Goal: Transaction & Acquisition: Purchase product/service

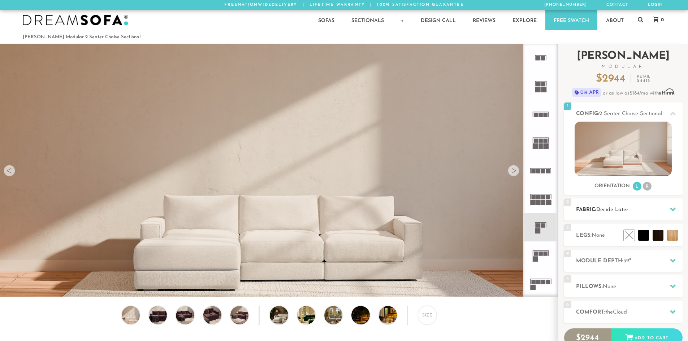
click at [585, 203] on div "2 Fabric: Decide Later" at bounding box center [623, 210] width 119 height 22
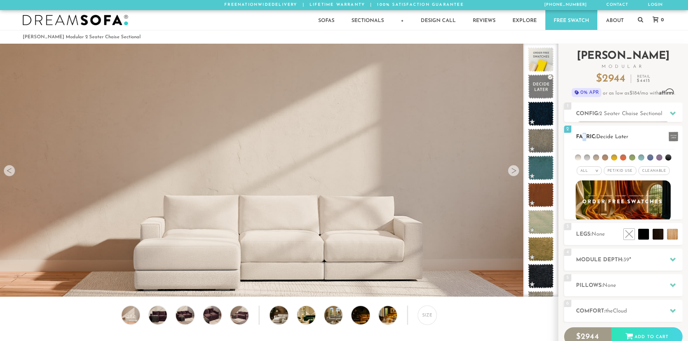
scroll to position [8462, 683]
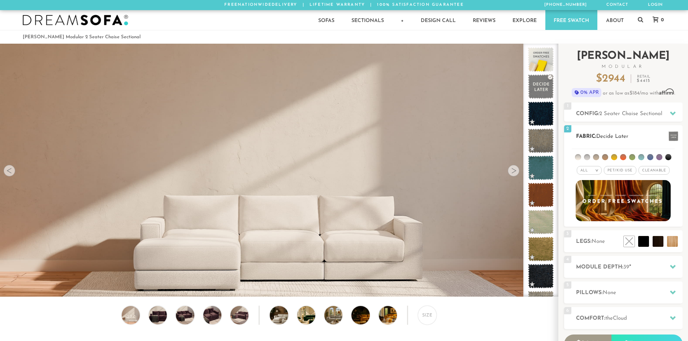
click at [615, 158] on li at bounding box center [614, 157] width 6 height 6
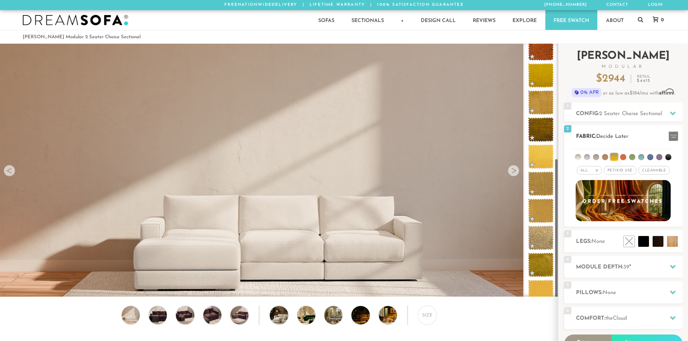
scroll to position [210, 0]
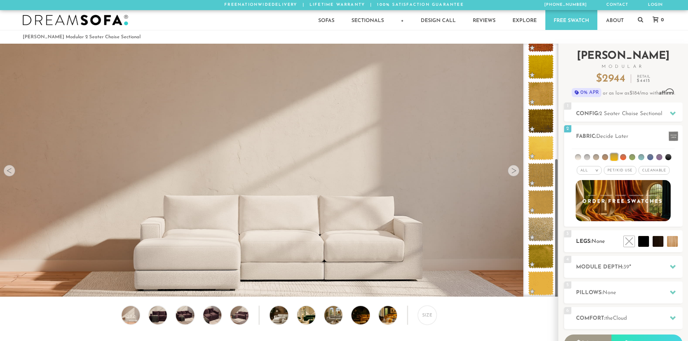
drag, startPoint x: 557, startPoint y: 88, endPoint x: 565, endPoint y: 239, distance: 150.9
click at [565, 238] on div "Introducing [PERSON_NAME] Modular $ 2944 Retail $ 4415 $ 2944 Retail $ 4415 0% …" at bounding box center [624, 223] width 130 height 358
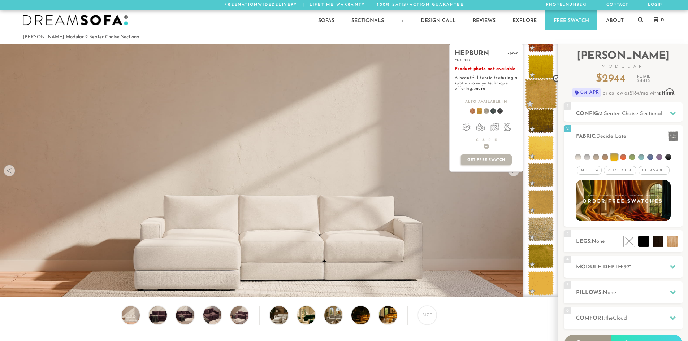
click at [538, 86] on span at bounding box center [541, 94] width 32 height 31
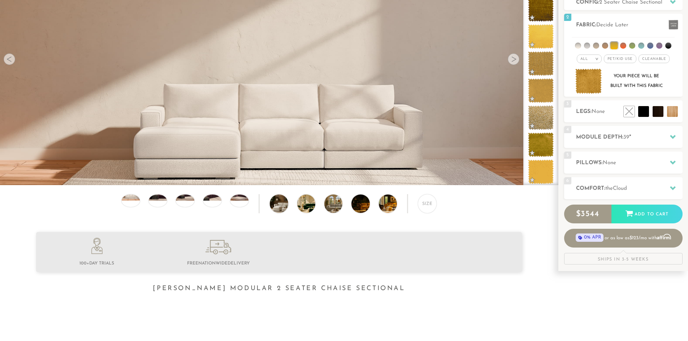
scroll to position [0, 0]
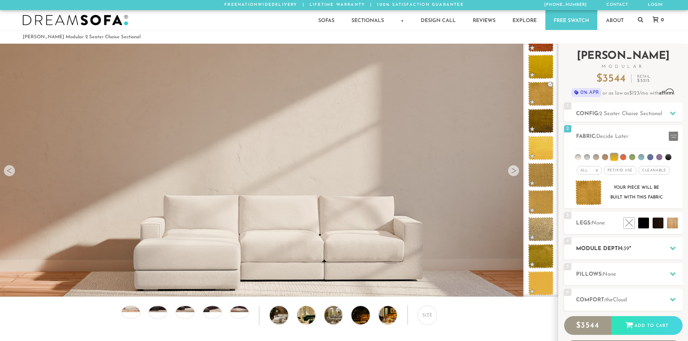
click at [592, 255] on div "4 Module Depth: 39 "" at bounding box center [623, 249] width 119 height 22
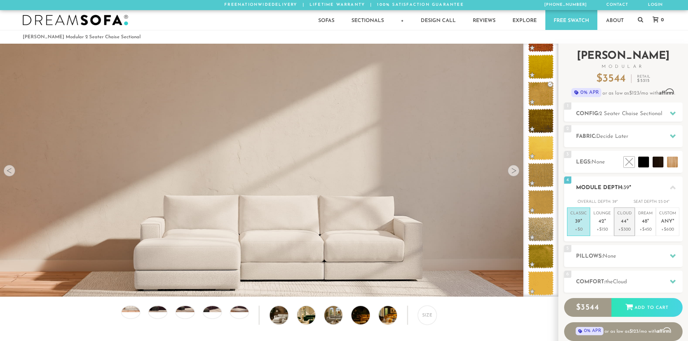
click at [623, 227] on p "+$300" at bounding box center [625, 230] width 14 height 7
click at [620, 253] on h2 "Pillows: None" at bounding box center [629, 257] width 107 height 8
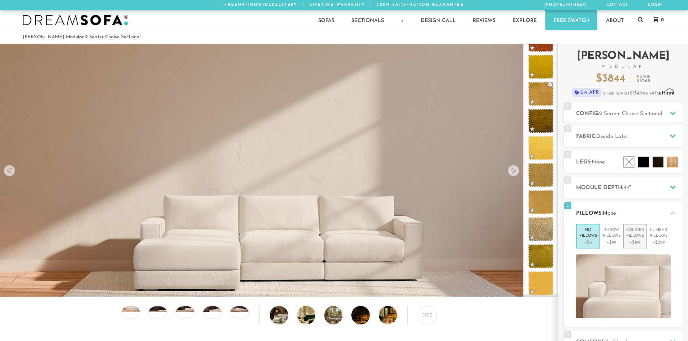
click at [640, 243] on p "+$199" at bounding box center [636, 243] width 18 height 7
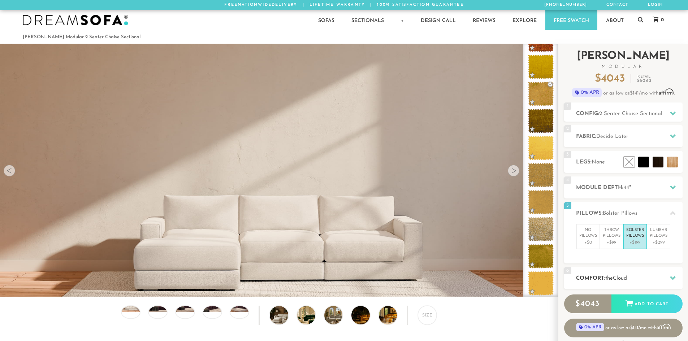
click at [633, 275] on h2 "Comfort: the Cloud" at bounding box center [629, 279] width 107 height 8
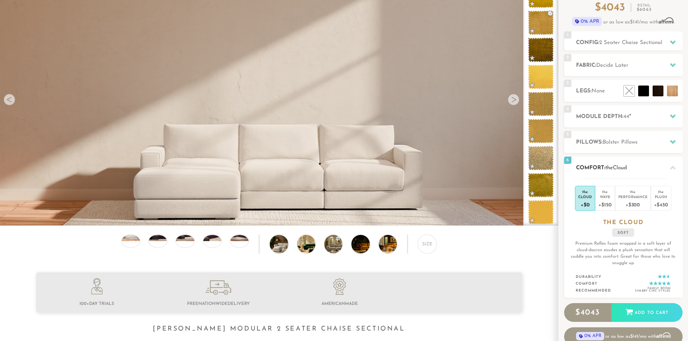
scroll to position [72, 0]
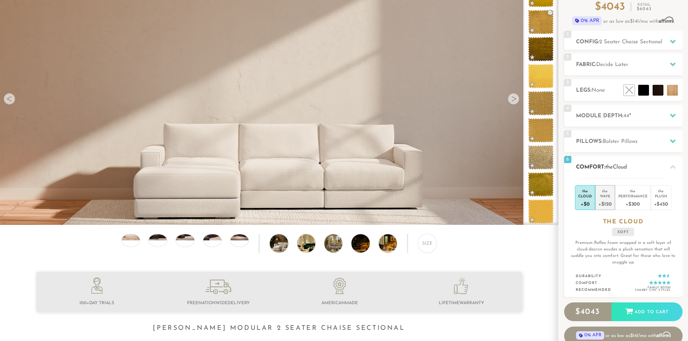
click at [605, 203] on div "+$150" at bounding box center [605, 204] width 13 height 10
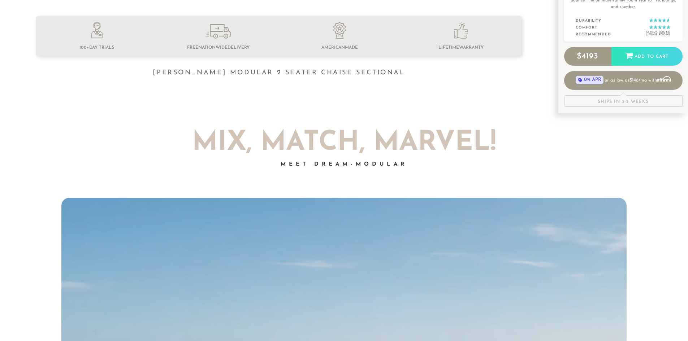
scroll to position [328, 0]
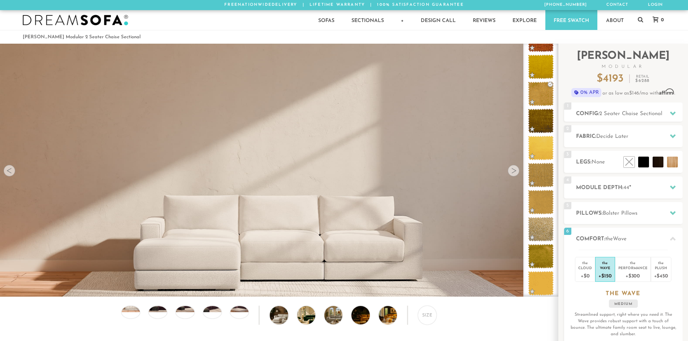
scroll to position [23, 0]
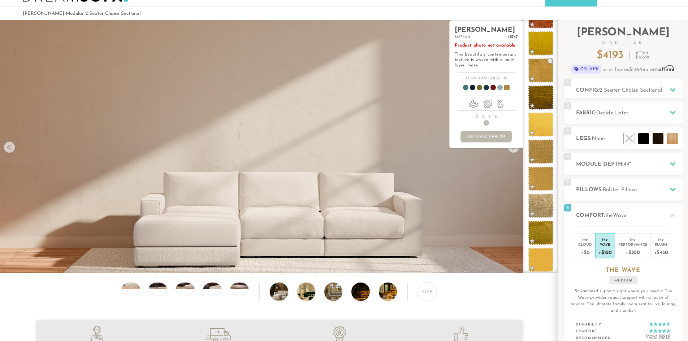
click at [515, 154] on div "[PERSON_NAME] +$747 saffron Product photo not available This beautifuly contemp…" at bounding box center [487, 146] width 74 height 253
click at [514, 152] on div "[PERSON_NAME] +$747 saffron Product photo not available This beautifuly contemp…" at bounding box center [487, 146] width 74 height 253
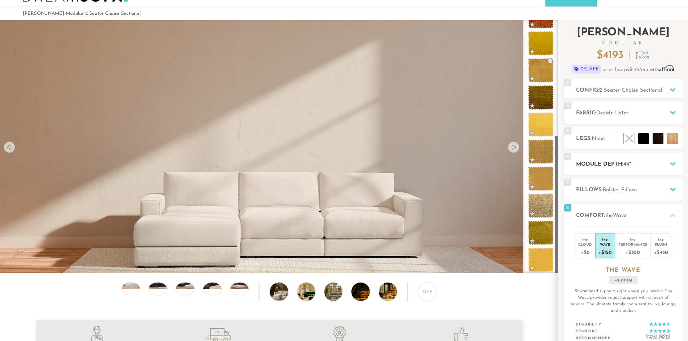
click at [606, 167] on h2 "Module Depth: 44 "" at bounding box center [629, 164] width 107 height 8
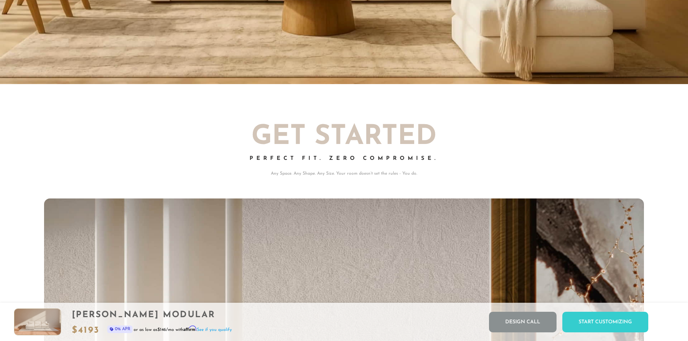
scroll to position [0, 0]
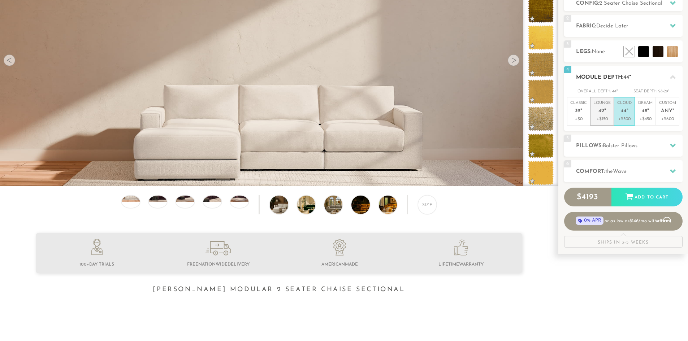
click at [607, 113] on p "Lounge 42 "" at bounding box center [602, 108] width 17 height 16
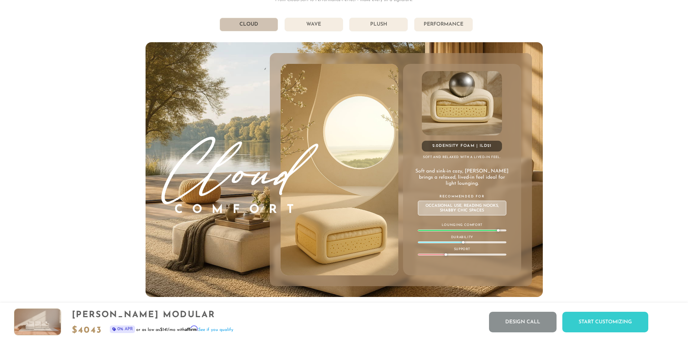
scroll to position [4232, 0]
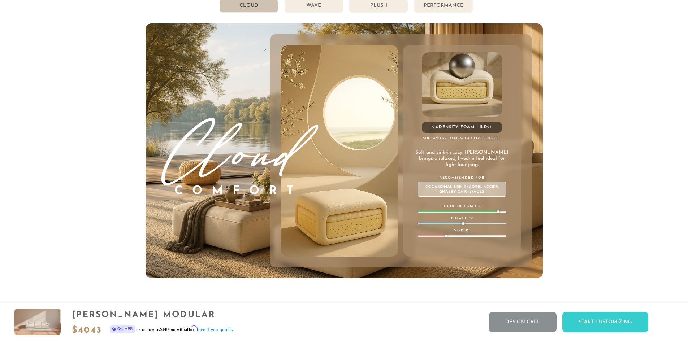
click at [312, 10] on li "Wave" at bounding box center [314, 6] width 59 height 14
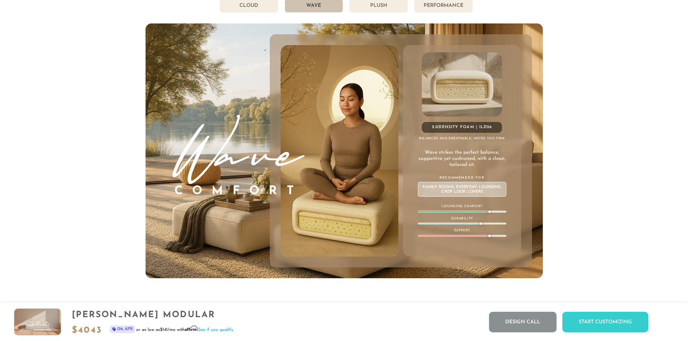
click at [234, 13] on li "Cloud" at bounding box center [249, 6] width 59 height 14
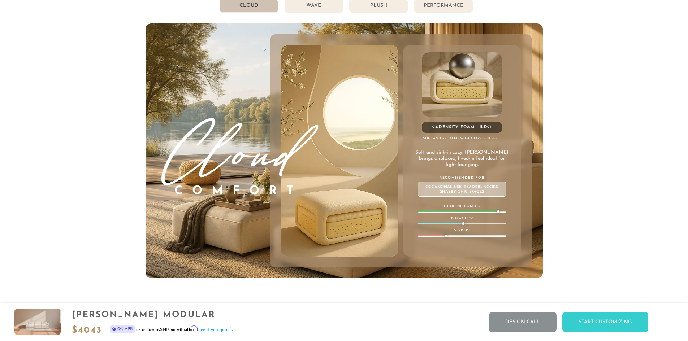
click at [300, 9] on li "Wave" at bounding box center [314, 6] width 59 height 14
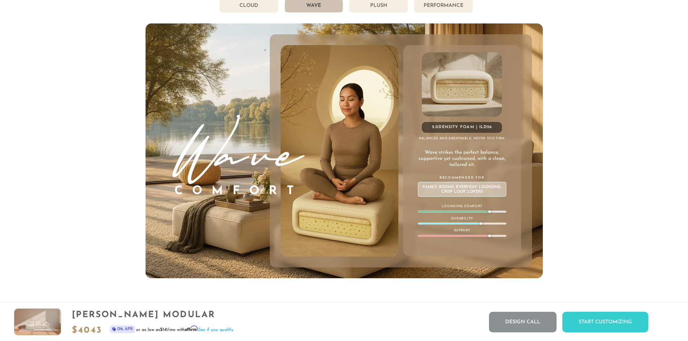
click at [261, 8] on li "Cloud" at bounding box center [249, 6] width 59 height 14
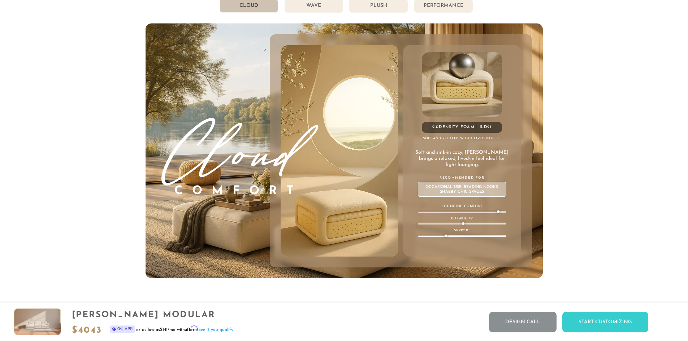
click at [318, 9] on li "Wave" at bounding box center [314, 6] width 59 height 14
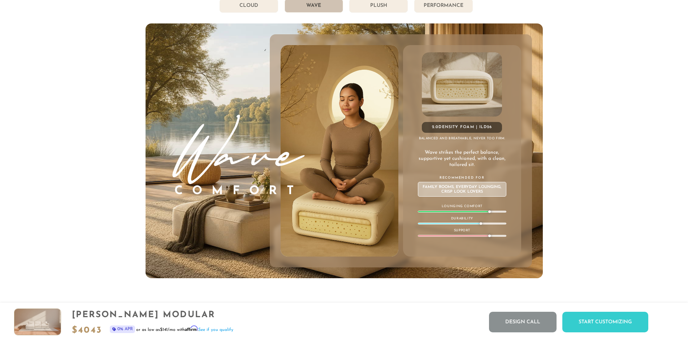
click at [373, 9] on li "Plush" at bounding box center [378, 6] width 59 height 14
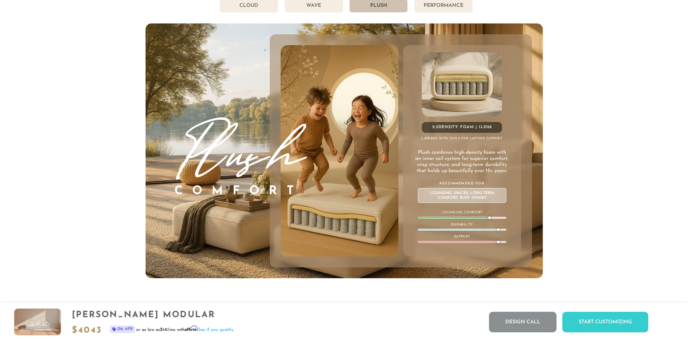
click at [439, 10] on li "Performance" at bounding box center [443, 6] width 59 height 14
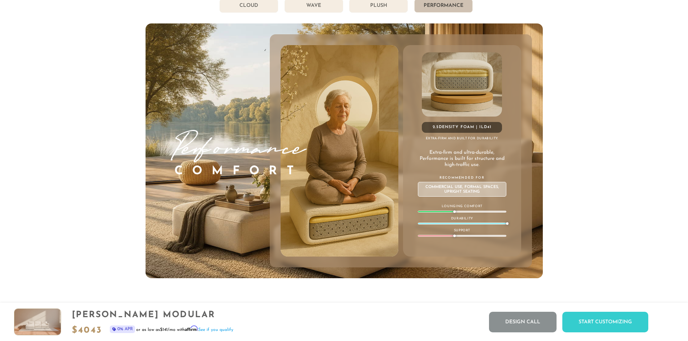
click at [316, 10] on li "Wave" at bounding box center [314, 6] width 59 height 14
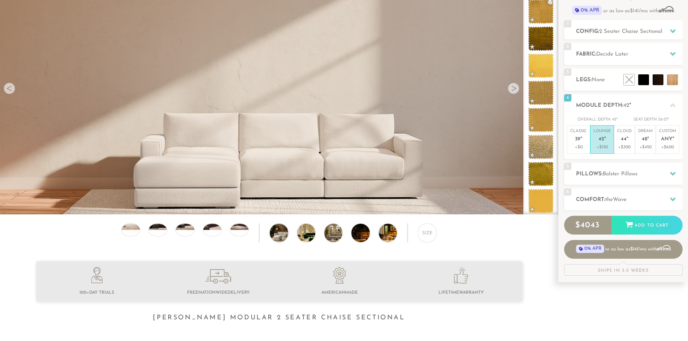
scroll to position [0, 0]
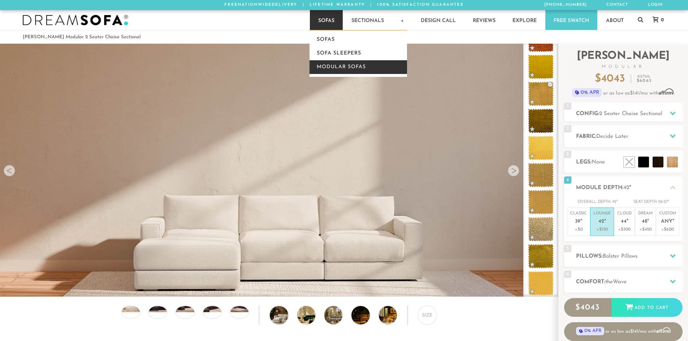
click at [334, 66] on link "Modular Sofas" at bounding box center [359, 67] width 98 height 14
